Goal: Information Seeking & Learning: Learn about a topic

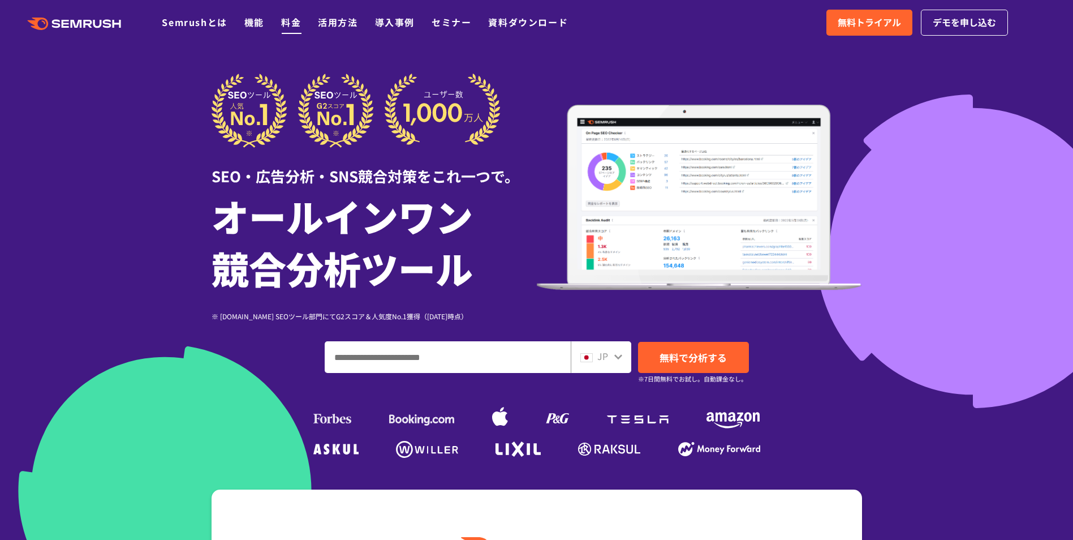
click at [287, 19] on link "料金" at bounding box center [291, 22] width 20 height 14
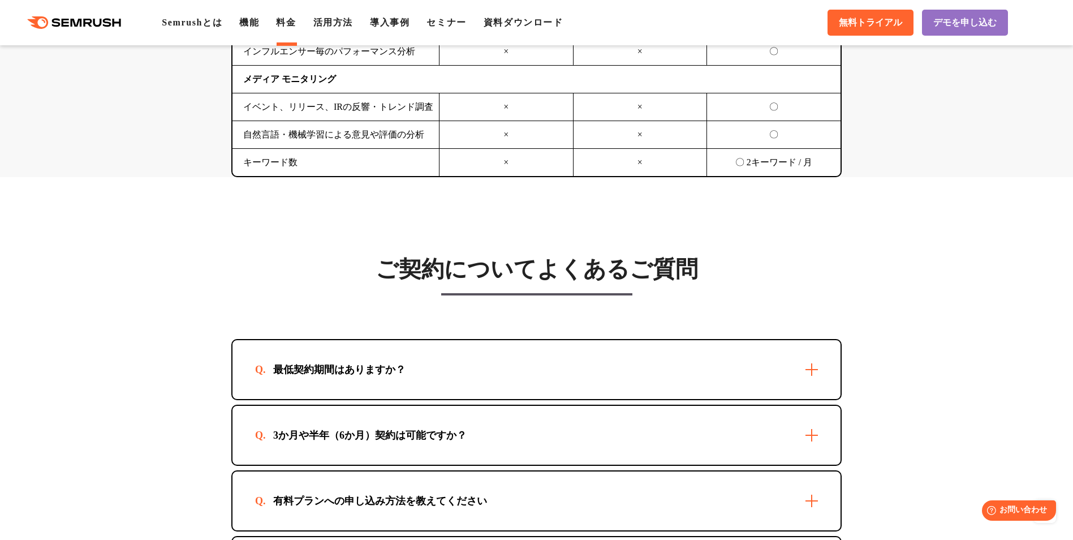
scroll to position [3166, 0]
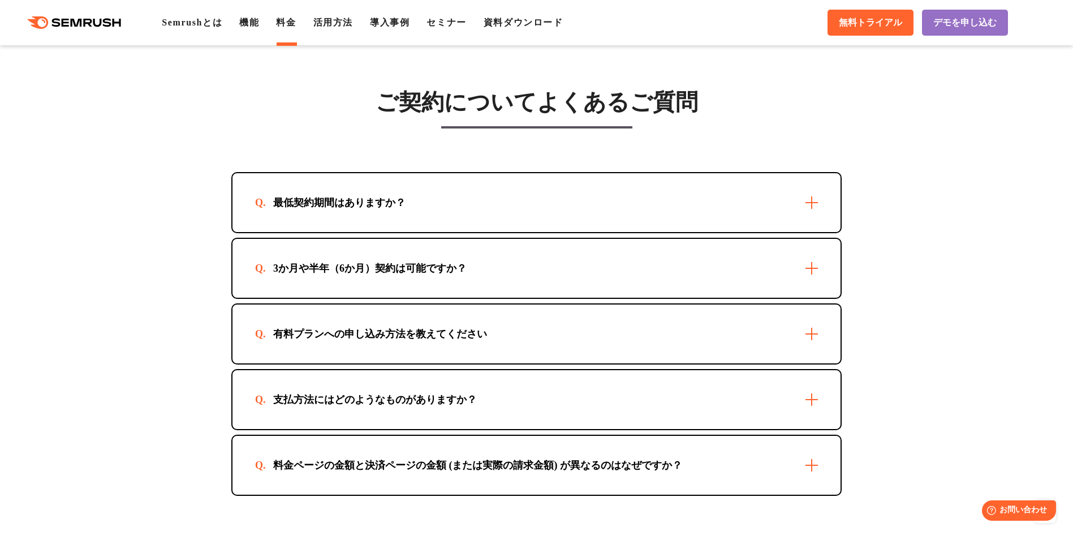
click at [815, 397] on div "支払方法にはどのようなものがありますか？" at bounding box center [537, 399] width 608 height 59
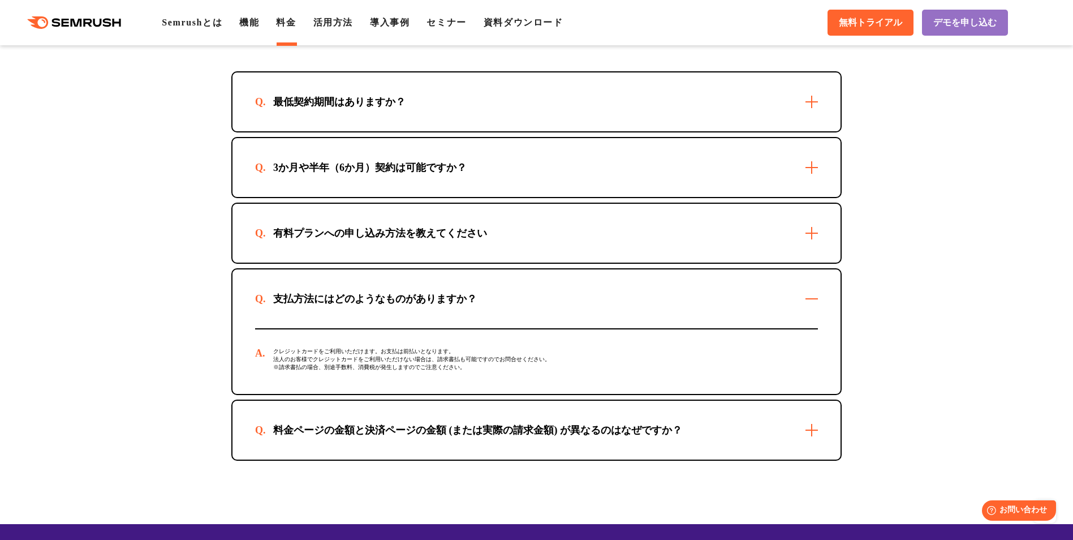
scroll to position [3267, 0]
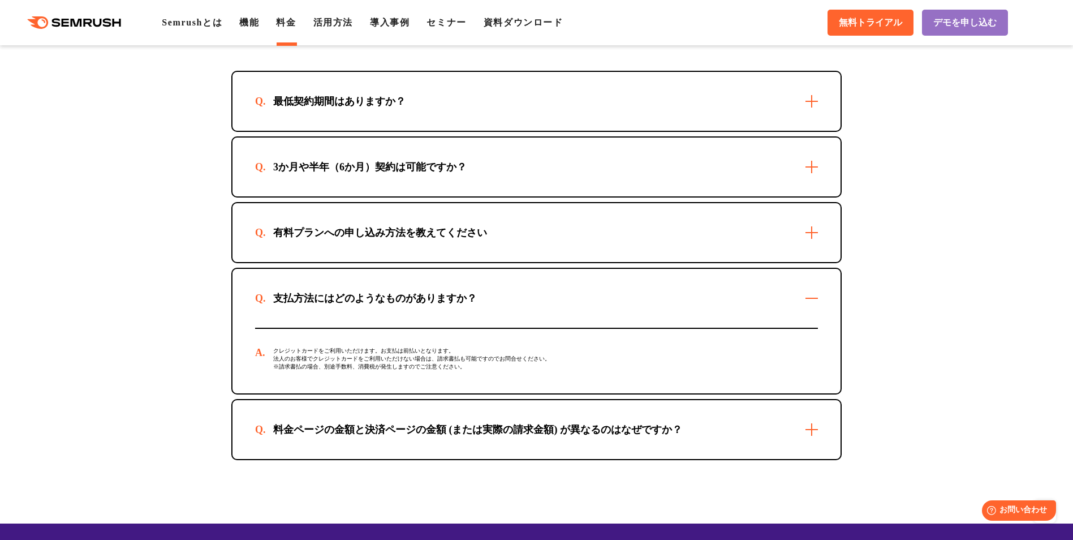
click at [816, 420] on div "料金ページの金額と決済ページの金額 (または実際の請求金額) が異なるのはなぜですか？" at bounding box center [537, 429] width 608 height 59
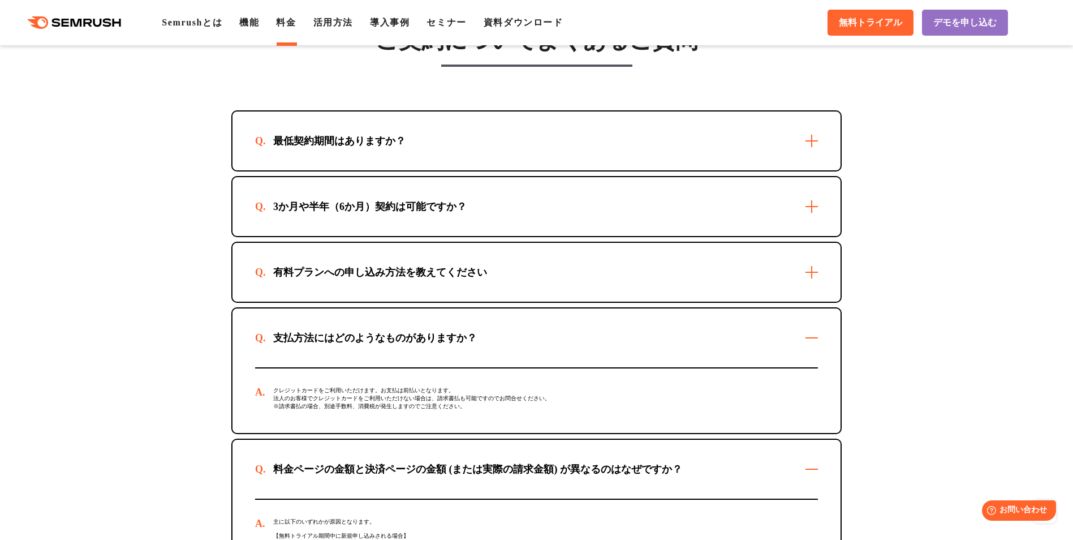
scroll to position [3222, 0]
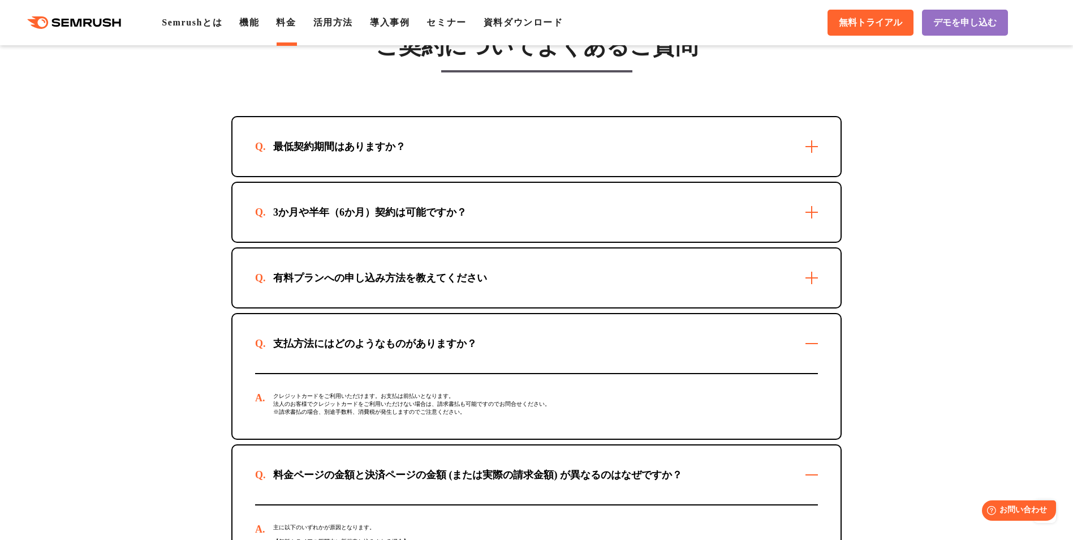
click at [816, 155] on div "最低契約期間はありますか？" at bounding box center [537, 146] width 608 height 59
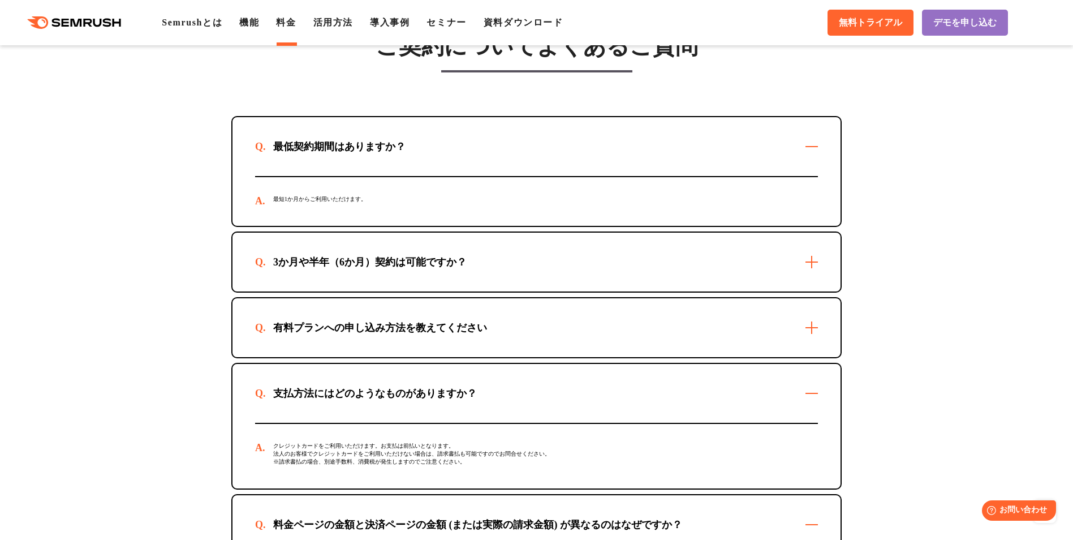
click at [816, 155] on div "最低契約期間はありますか？" at bounding box center [537, 146] width 608 height 59
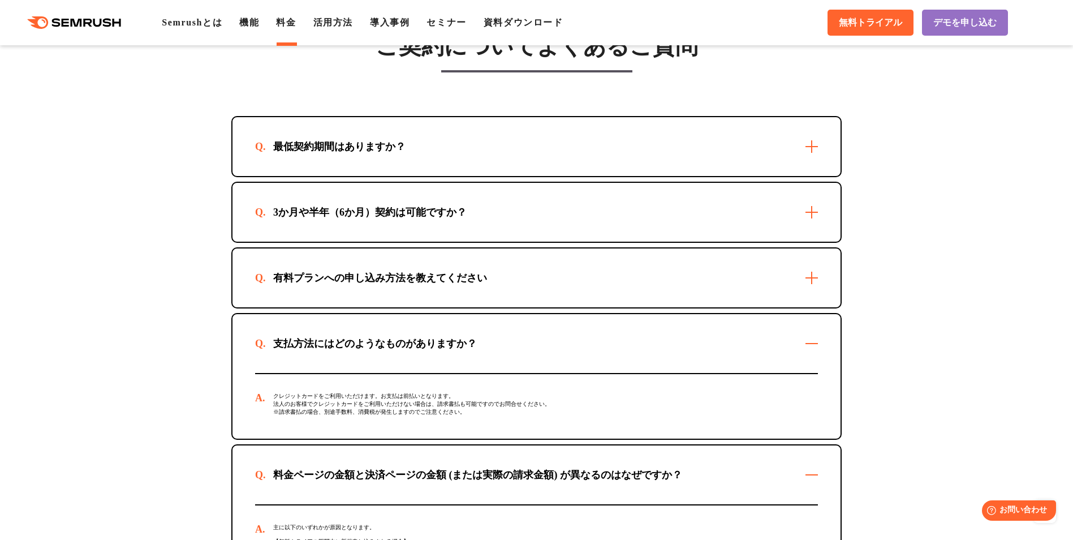
click at [818, 265] on div "有料プランへの申し込み方法を教えてください" at bounding box center [537, 277] width 608 height 59
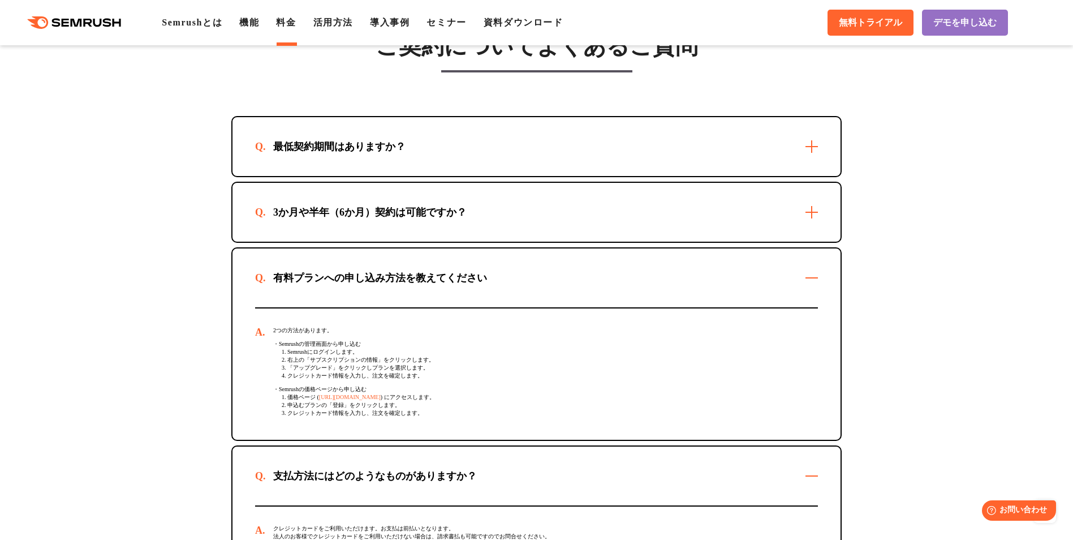
click at [376, 400] on link "[URL][DOMAIN_NAME]" at bounding box center [350, 397] width 62 height 6
